Goal: Find specific page/section: Find specific page/section

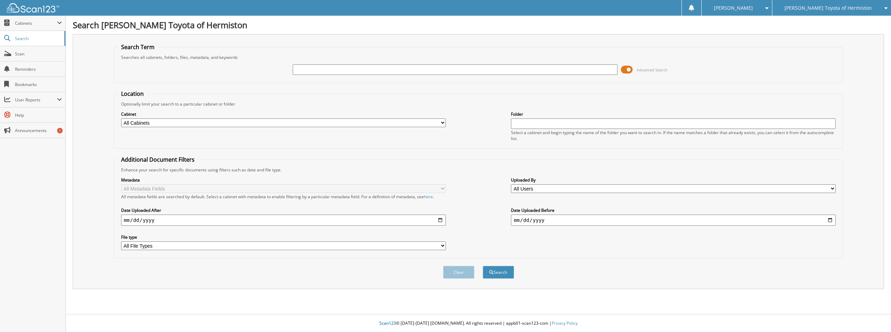
click at [320, 68] on input "text" at bounding box center [455, 69] width 325 height 10
type input "lepjiew"
click at [483, 266] on button "Search" at bounding box center [498, 272] width 31 height 13
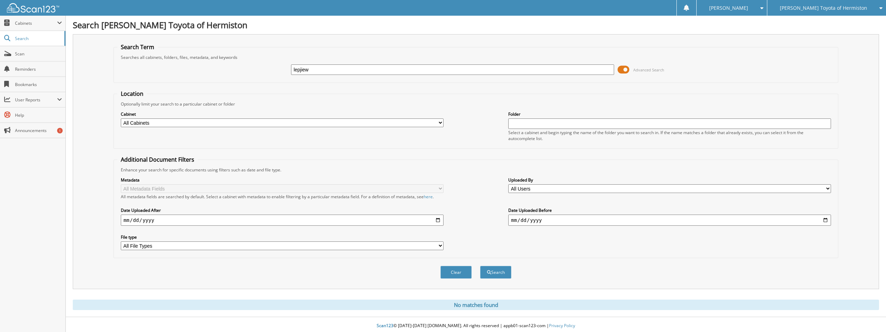
click at [303, 69] on input "lepjiew" at bounding box center [452, 69] width 323 height 10
type input "lephiew"
click at [480, 266] on button "Search" at bounding box center [495, 272] width 31 height 13
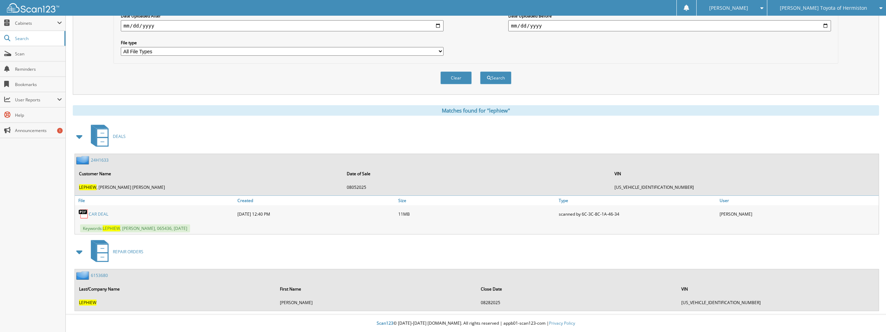
click at [103, 160] on link "24H1633" at bounding box center [100, 160] width 18 height 6
